Goal: Task Accomplishment & Management: Use online tool/utility

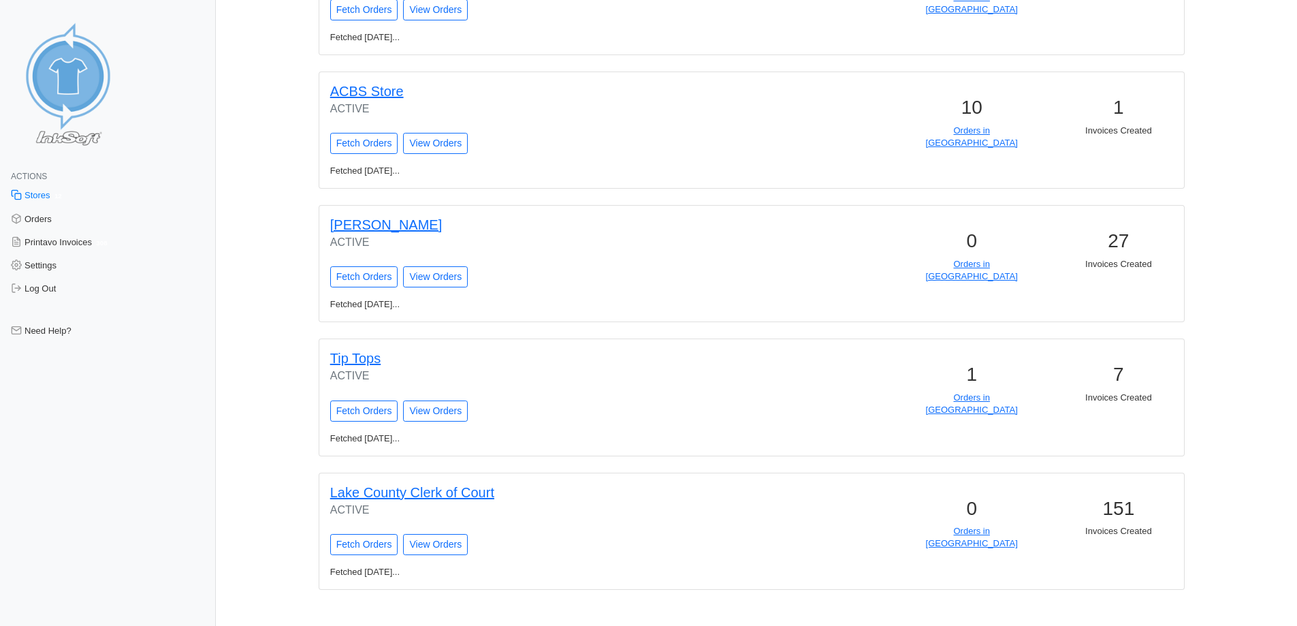
scroll to position [1155, 0]
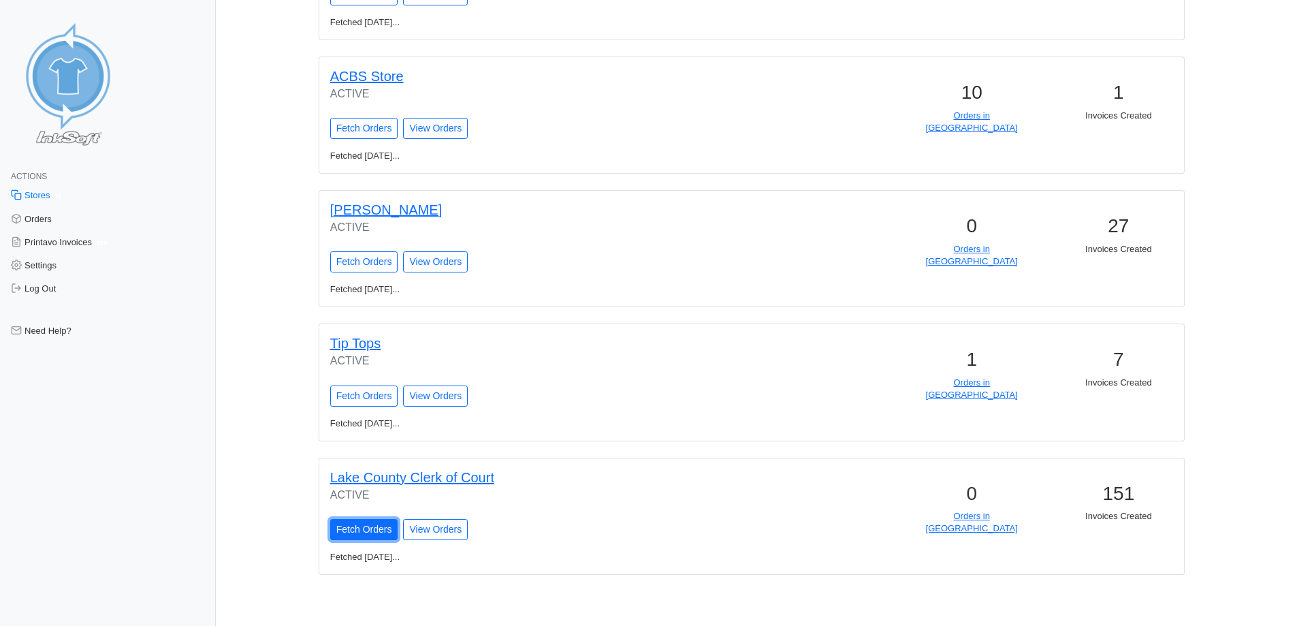
click at [367, 532] on input "Fetch Orders" at bounding box center [364, 529] width 68 height 21
type input "Fetching Orders..."
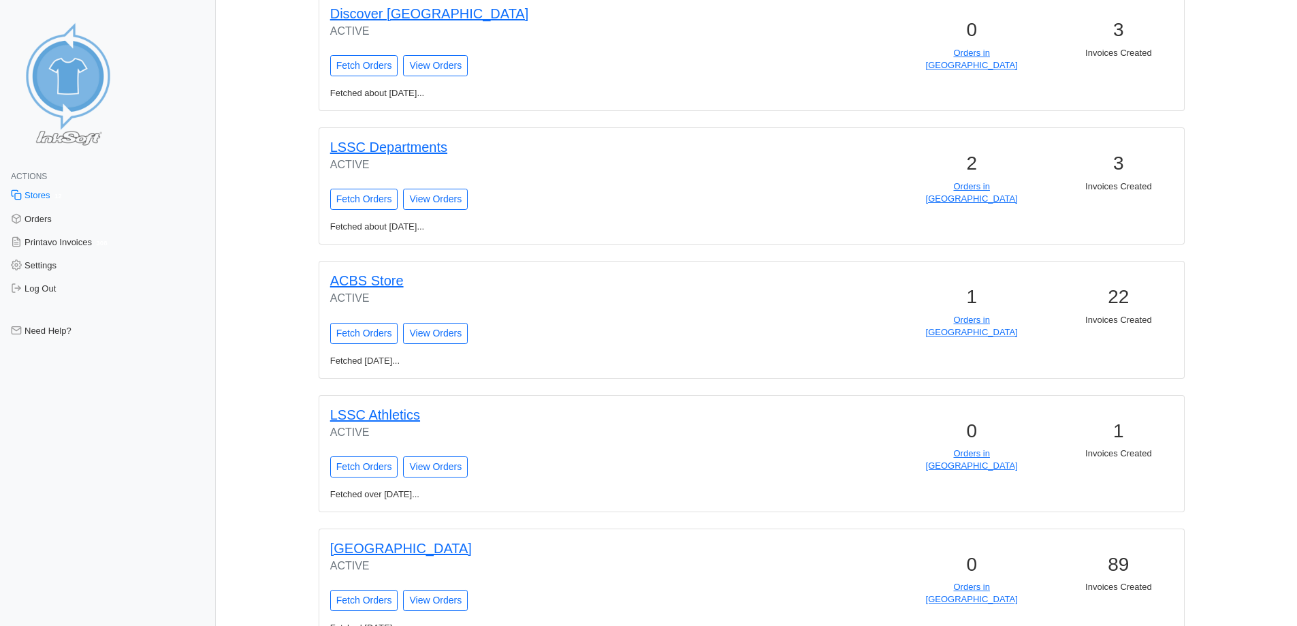
scroll to position [1202, 0]
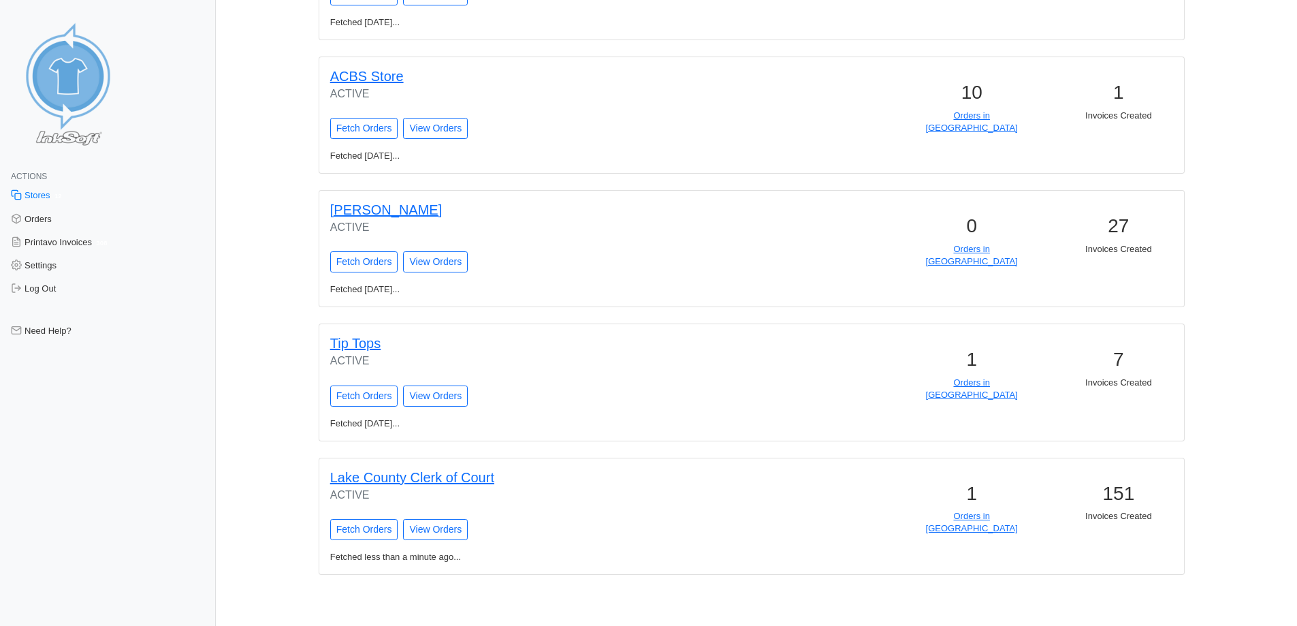
drag, startPoint x: 686, startPoint y: 415, endPoint x: 717, endPoint y: 579, distance: 167.1
click at [983, 515] on link "Orders in [GEOGRAPHIC_DATA]" at bounding box center [972, 522] width 92 height 22
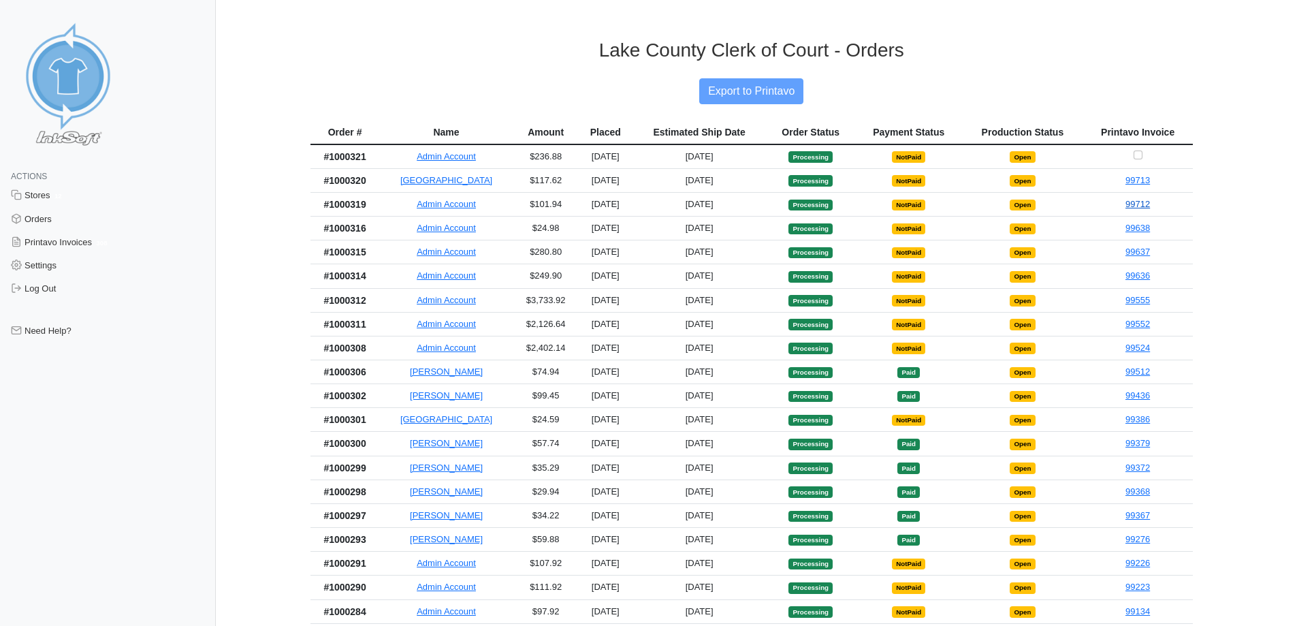
click at [1141, 202] on link "99712" at bounding box center [1137, 204] width 25 height 10
click at [1138, 151] on input "Checkbox for selecting orders for invoice" at bounding box center [1138, 154] width 9 height 9
checkbox input "true"
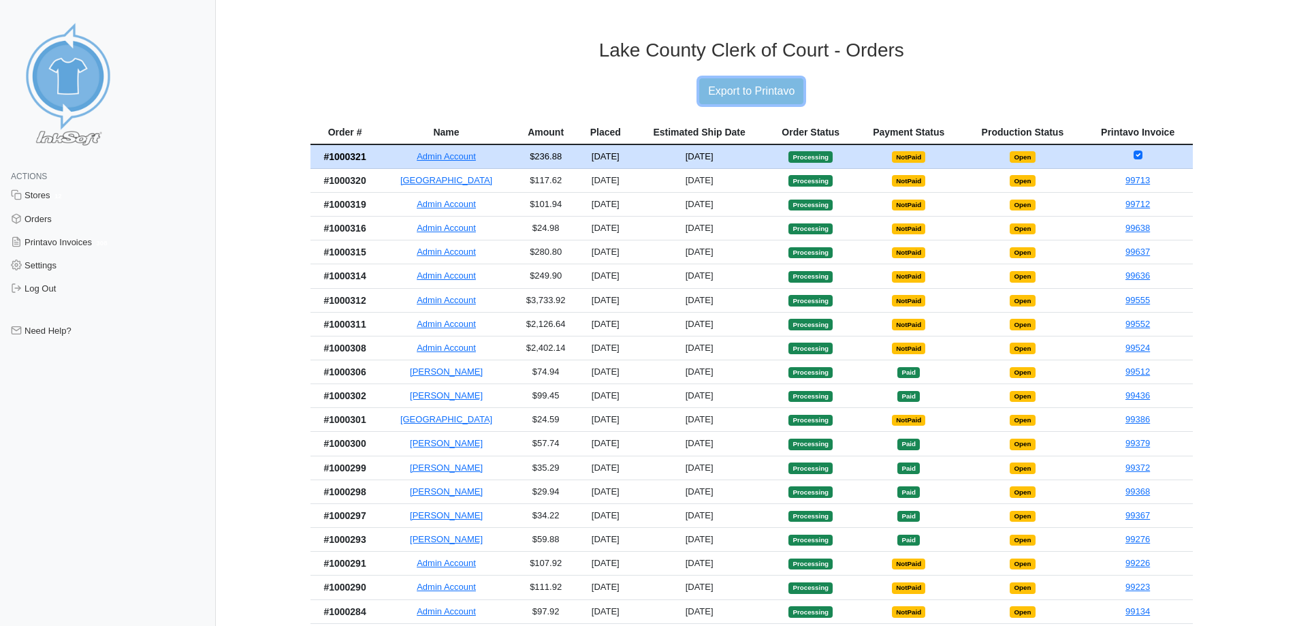
click at [776, 97] on input "Export to Printavo" at bounding box center [751, 91] width 104 height 26
type input "Export to Printavo"
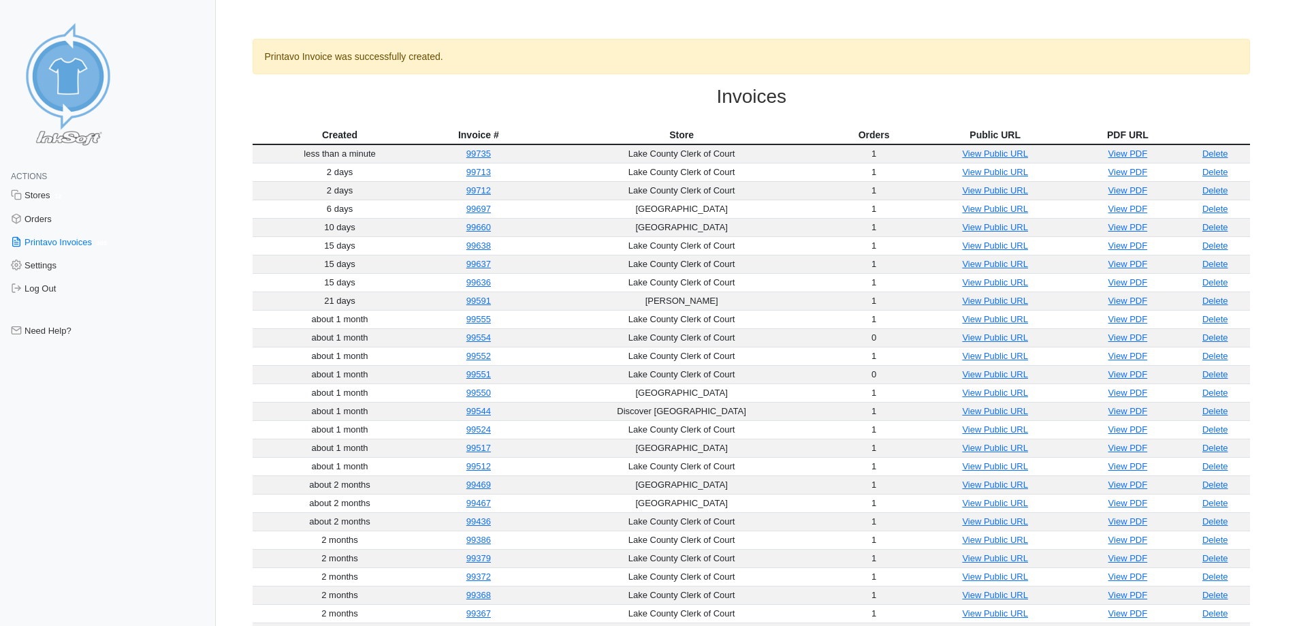
drag, startPoint x: 451, startPoint y: 63, endPoint x: 438, endPoint y: 63, distance: 12.9
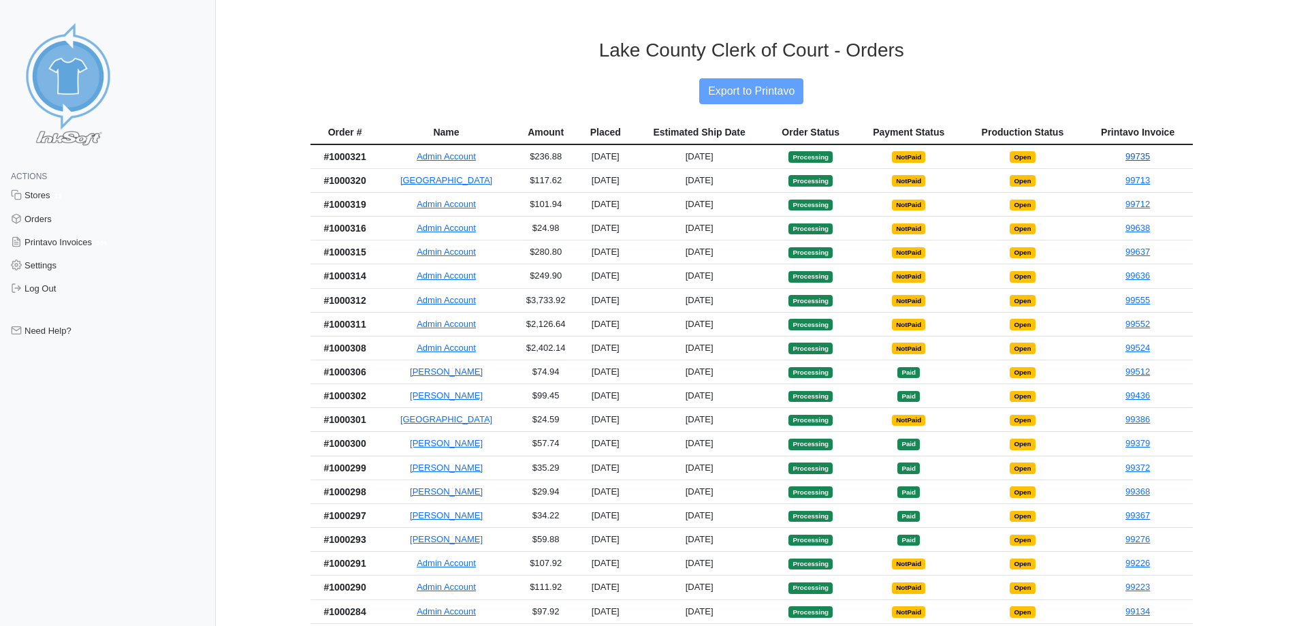
click at [1145, 155] on link "99735" at bounding box center [1137, 156] width 25 height 10
copy th "#1000321"
drag, startPoint x: 379, startPoint y: 160, endPoint x: 313, endPoint y: 154, distance: 66.3
click at [313, 154] on th "#1000321" at bounding box center [344, 156] width 69 height 25
